Goal: Find specific fact: Find specific fact

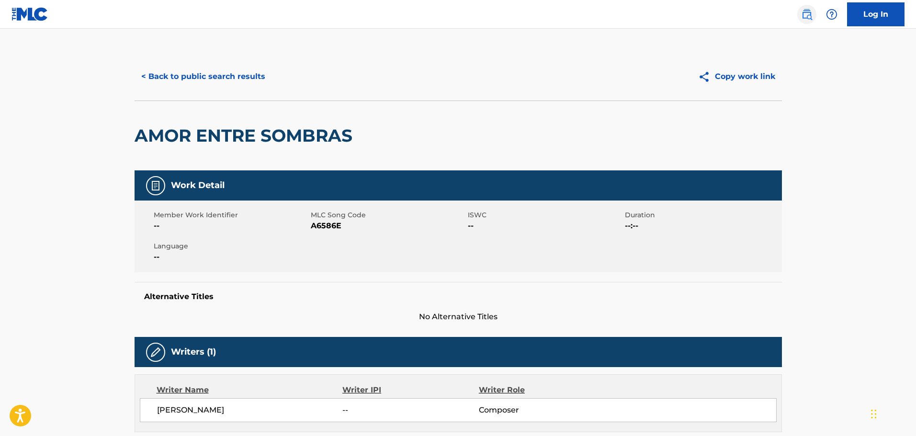
click at [807, 16] on img at bounding box center [806, 14] width 11 height 11
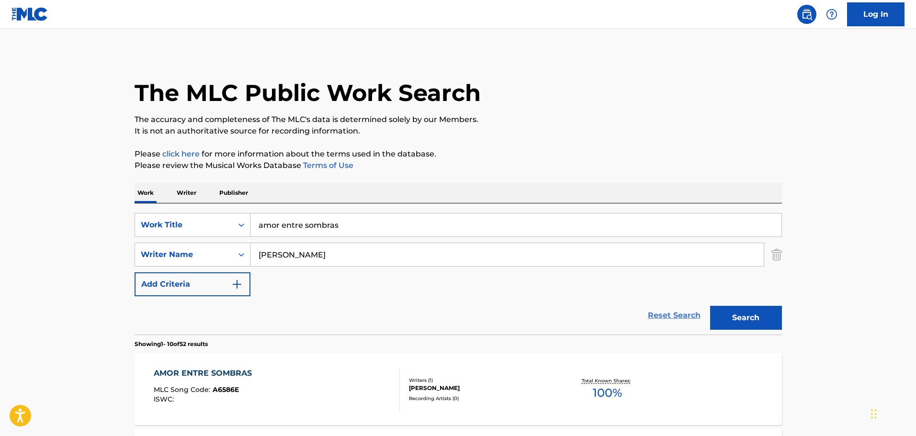
drag, startPoint x: 686, startPoint y: 318, endPoint x: 535, endPoint y: 328, distance: 151.2
click at [686, 317] on link "Reset Search" at bounding box center [674, 315] width 62 height 21
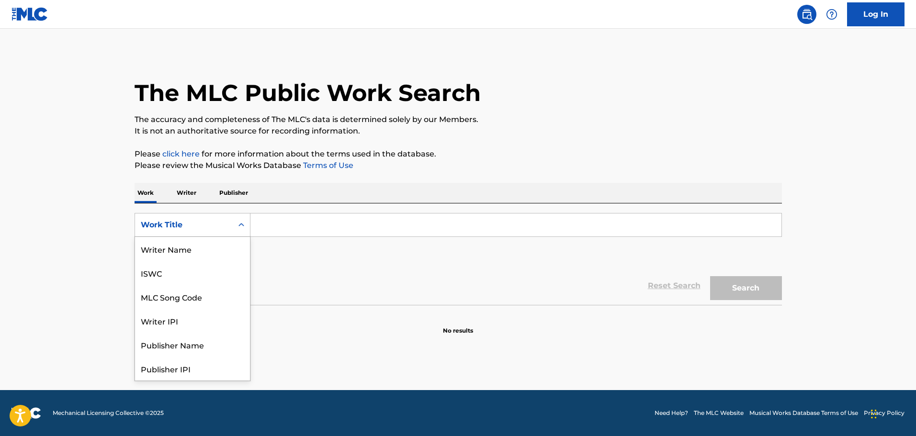
click at [229, 226] on div "Work Title" at bounding box center [184, 225] width 98 height 18
click at [210, 254] on div "MLC Song Code" at bounding box center [192, 249] width 115 height 24
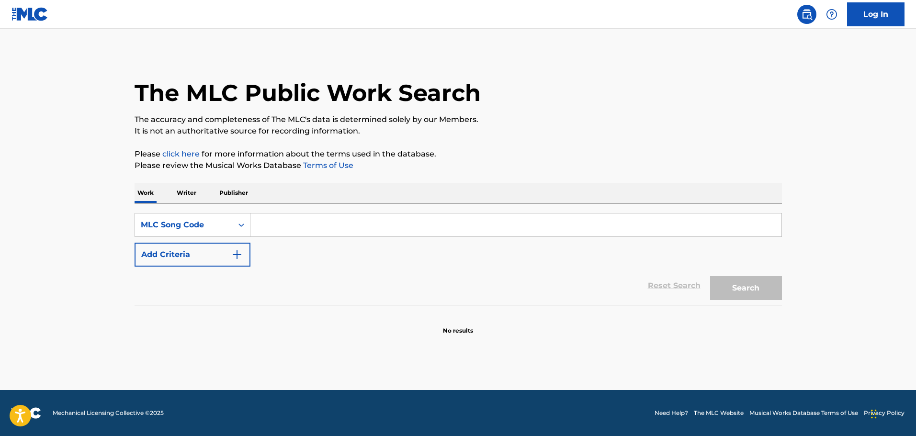
click at [299, 230] on input "Search Form" at bounding box center [516, 225] width 531 height 23
type input "M7756O"
click at [729, 277] on button "Search" at bounding box center [746, 288] width 72 height 24
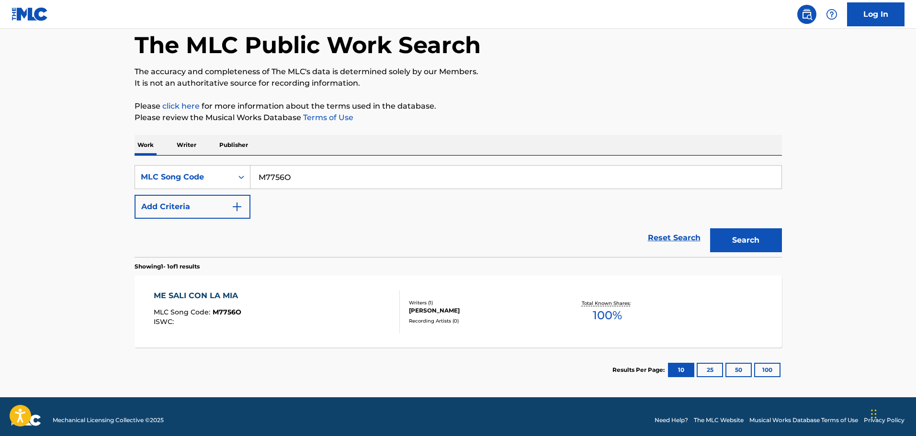
click at [354, 299] on div "ME SALI CON LA MIA MLC Song Code : M7756O ISWC :" at bounding box center [277, 311] width 246 height 43
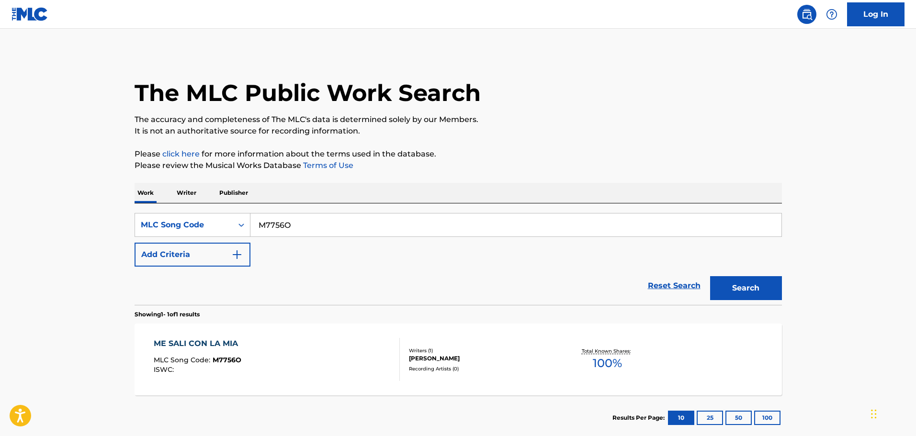
scroll to position [30, 0]
